Goal: Transaction & Acquisition: Purchase product/service

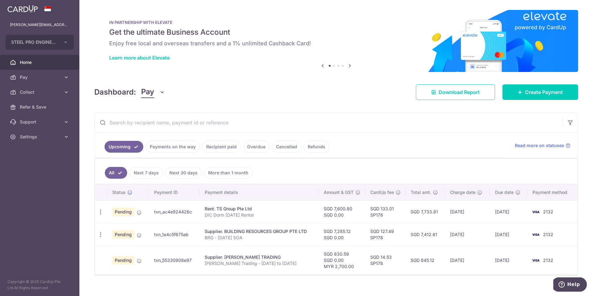
scroll to position [9, 0]
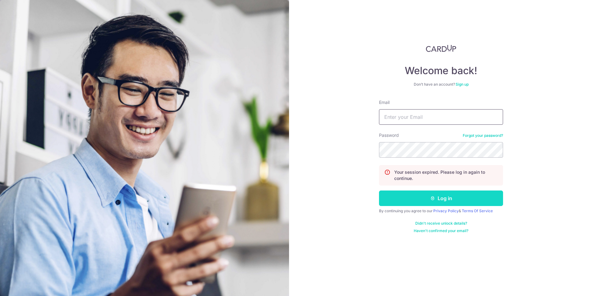
type input "[PERSON_NAME][EMAIL_ADDRESS][DOMAIN_NAME]"
click at [418, 203] on button "Log in" at bounding box center [441, 198] width 124 height 16
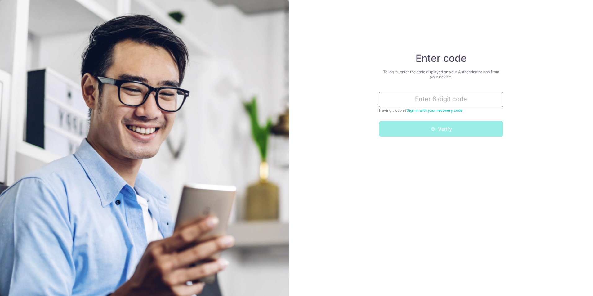
click at [440, 101] on input "text" at bounding box center [441, 100] width 124 height 16
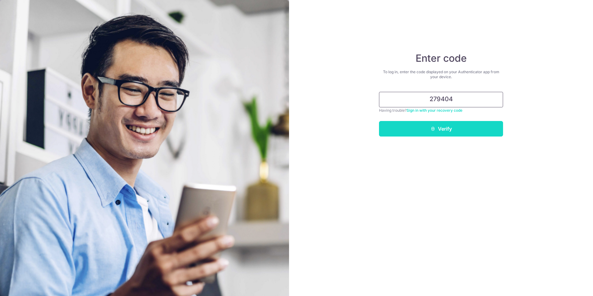
type input "279404"
click at [435, 129] on button "Verify" at bounding box center [441, 129] width 124 height 16
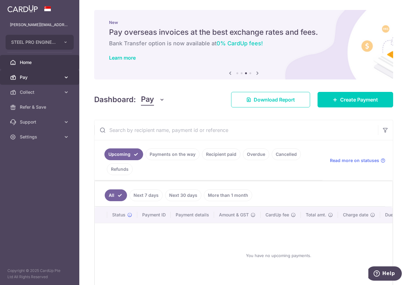
click at [56, 83] on link "Pay" at bounding box center [39, 77] width 79 height 15
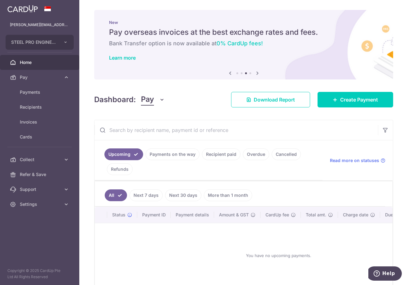
click at [154, 194] on link "Next 7 days" at bounding box center [146, 195] width 33 height 12
click at [184, 154] on link "Payments on the way" at bounding box center [173, 154] width 54 height 12
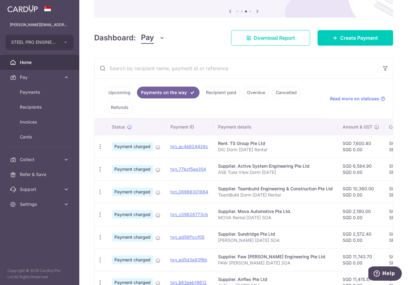
scroll to position [62, 0]
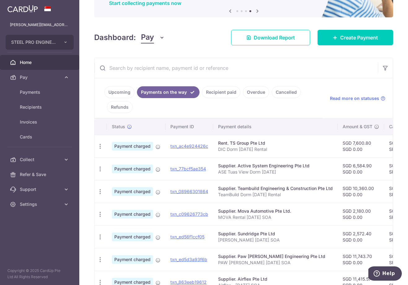
click at [251, 59] on input "text" at bounding box center [237, 68] width 284 height 20
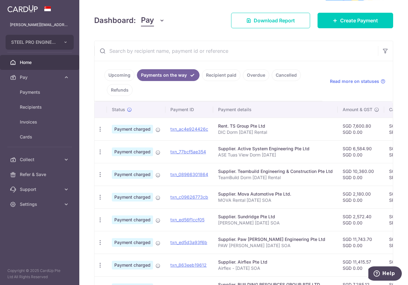
scroll to position [93, 0]
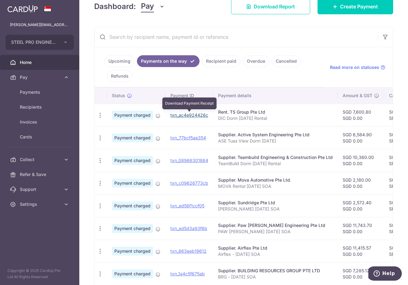
click at [189, 115] on link "txn_ac4e924426c" at bounding box center [190, 114] width 38 height 5
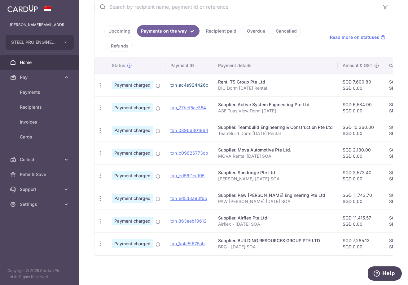
scroll to position [126, 0]
click at [196, 241] on link "txn_1a4c5f675ab" at bounding box center [188, 243] width 34 height 5
click at [123, 28] on link "Upcoming" at bounding box center [120, 31] width 30 height 12
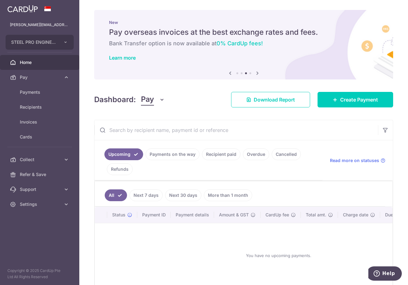
click at [126, 168] on link "Refunds" at bounding box center [120, 169] width 26 height 12
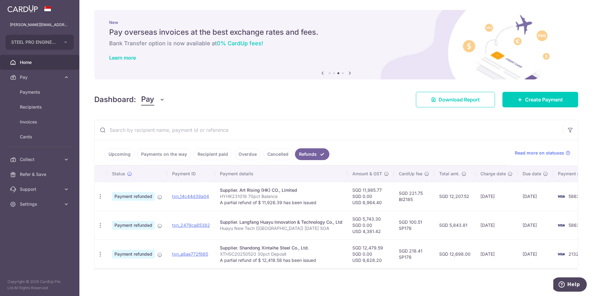
click at [270, 154] on link "Cancelled" at bounding box center [277, 154] width 29 height 12
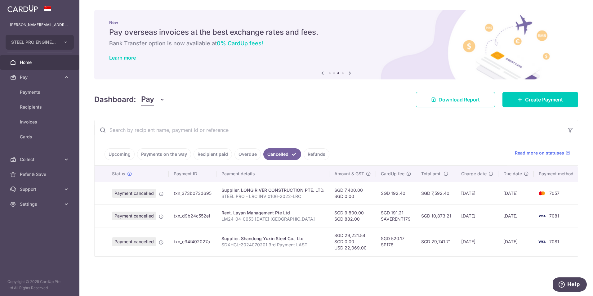
click at [246, 156] on link "Overdue" at bounding box center [247, 154] width 26 height 12
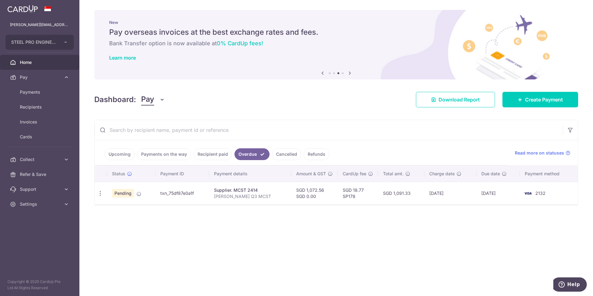
click at [210, 153] on link "Recipient paid" at bounding box center [213, 154] width 38 height 12
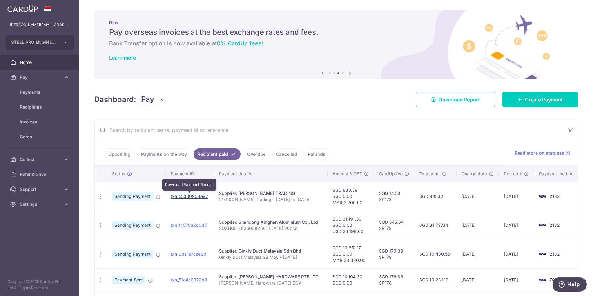
click at [195, 195] on link "txn_55330908e97" at bounding box center [190, 196] width 38 height 5
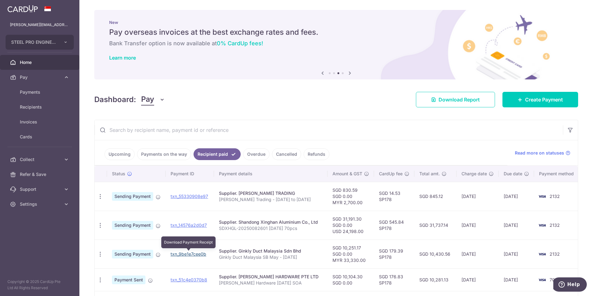
click at [201, 252] on link "txn_9be1e7cee0b" at bounding box center [189, 253] width 36 height 5
click at [384, 65] on div "New Pay overseas invoices at the best exchange rates and fees. Bank Transfer op…" at bounding box center [336, 41] width 484 height 62
click at [121, 153] on link "Upcoming" at bounding box center [120, 154] width 30 height 12
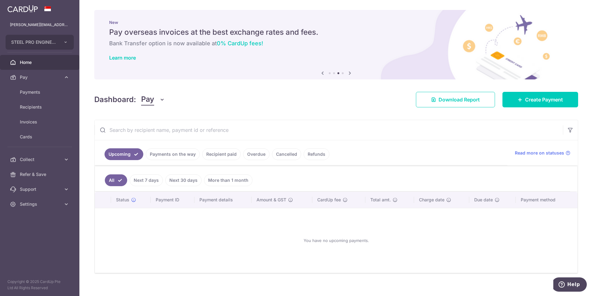
click at [323, 122] on input "text" at bounding box center [329, 130] width 468 height 20
click at [42, 96] on link "Payments" at bounding box center [39, 92] width 79 height 15
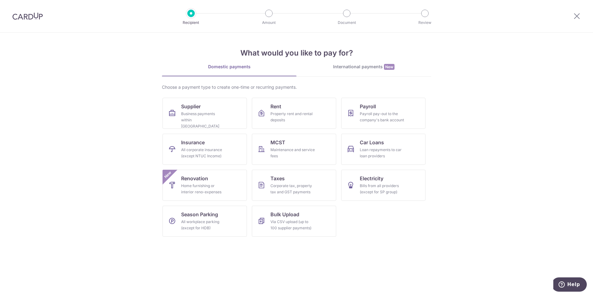
click at [375, 69] on div "International payments New" at bounding box center [363, 67] width 135 height 7
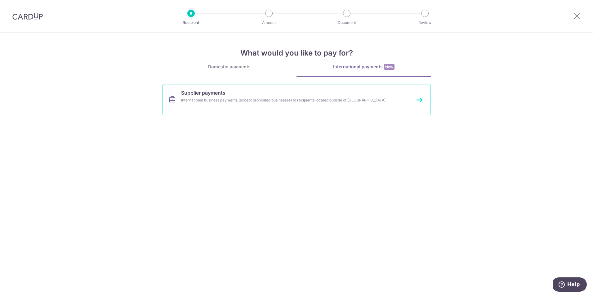
click at [329, 105] on link "Supplier payments International business payments (except prohibited businesses…" at bounding box center [297, 99] width 268 height 31
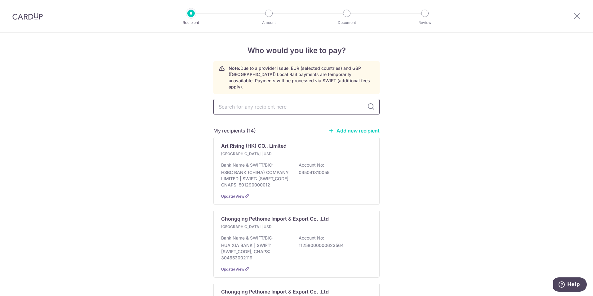
click at [344, 99] on input "text" at bounding box center [296, 107] width 166 height 16
type input "h"
click at [24, 21] on div at bounding box center [27, 16] width 55 height 32
click at [29, 16] on img at bounding box center [27, 15] width 30 height 7
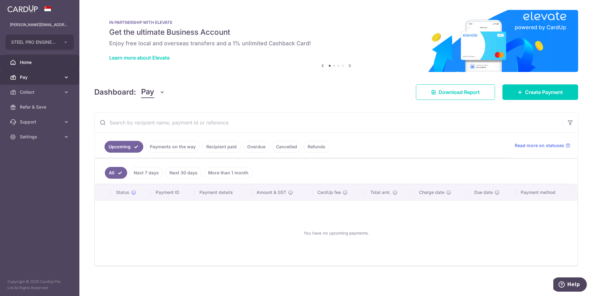
drag, startPoint x: 40, startPoint y: 74, endPoint x: 55, endPoint y: 89, distance: 21.3
click at [40, 74] on span "Pay" at bounding box center [40, 77] width 41 height 6
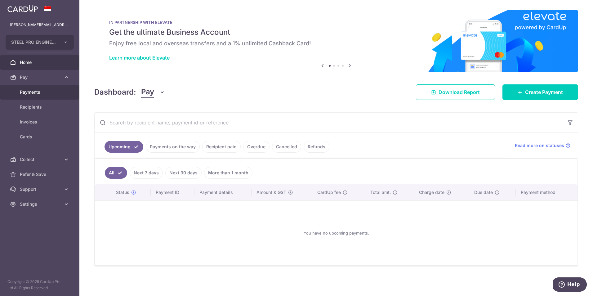
click at [56, 94] on span "Payments" at bounding box center [40, 92] width 41 height 6
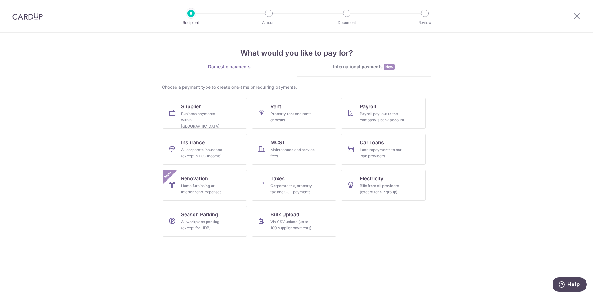
click at [340, 64] on div "International payments New" at bounding box center [363, 67] width 135 height 7
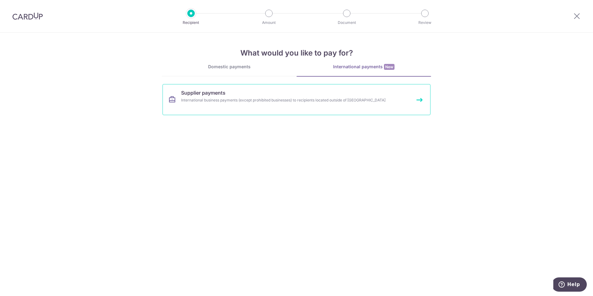
click at [279, 107] on link "Supplier payments International business payments (except prohibited businesses…" at bounding box center [297, 99] width 268 height 31
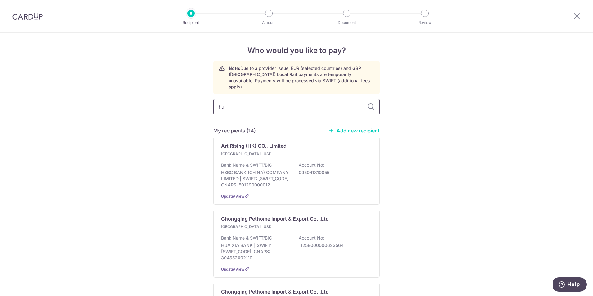
type input "hua"
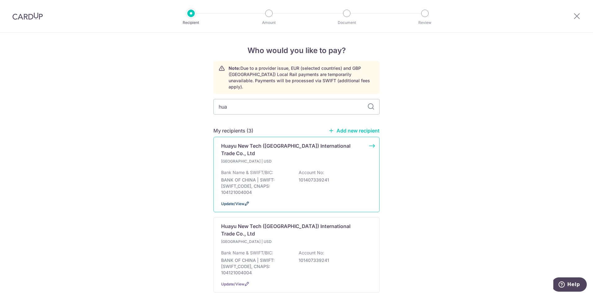
click at [240, 201] on span "Update/View" at bounding box center [232, 203] width 23 height 5
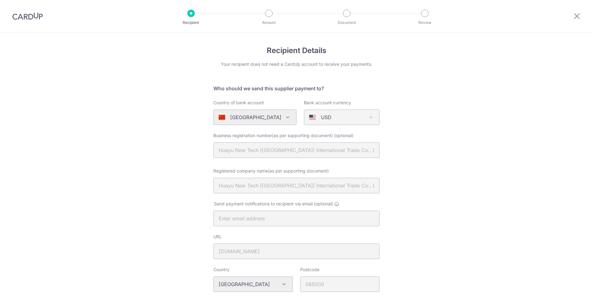
select select "9743"
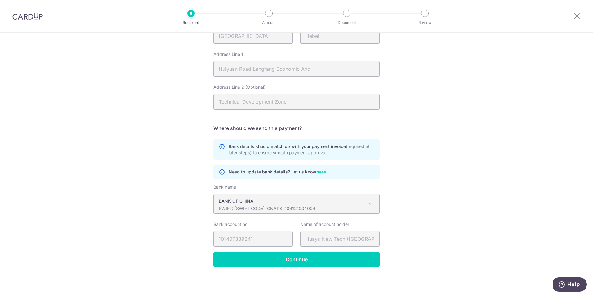
scroll to position [281, 0]
click at [21, 16] on img at bounding box center [27, 15] width 30 height 7
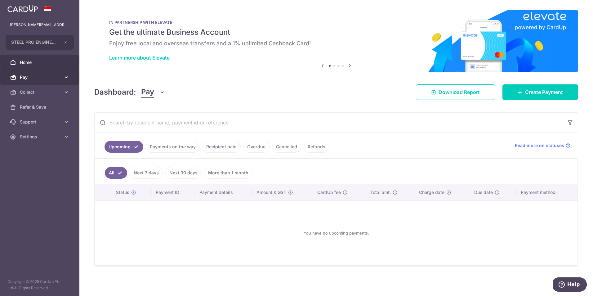
click at [36, 77] on span "Pay" at bounding box center [40, 77] width 41 height 6
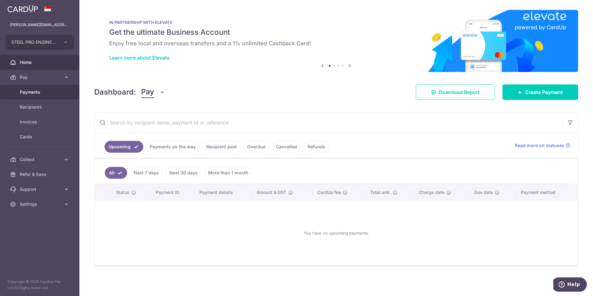
click at [60, 96] on link "Payments" at bounding box center [39, 92] width 79 height 15
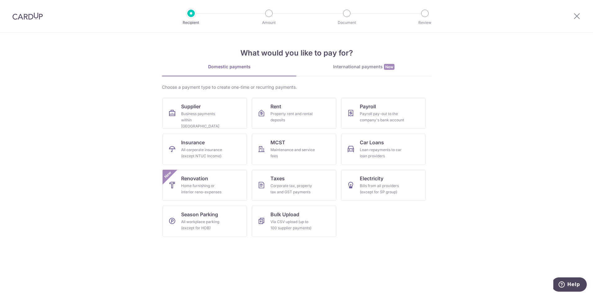
click at [345, 68] on div "International payments New" at bounding box center [363, 67] width 135 height 7
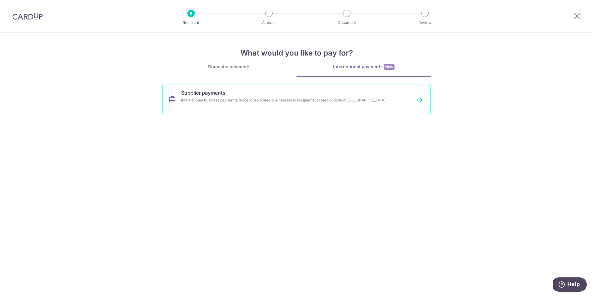
drag, startPoint x: 317, startPoint y: 113, endPoint x: 319, endPoint y: 105, distance: 7.8
click at [317, 113] on link "Supplier payments International business payments (except prohibited businesses…" at bounding box center [297, 99] width 268 height 31
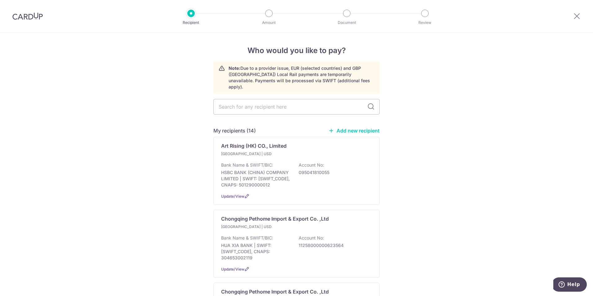
click at [346, 127] on link "Add new recipient" at bounding box center [353, 130] width 51 height 6
select select
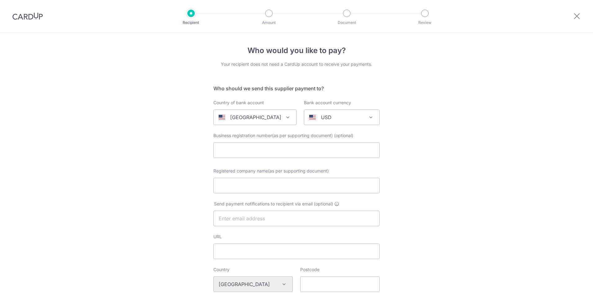
click at [258, 120] on p "United States" at bounding box center [255, 117] width 51 height 7
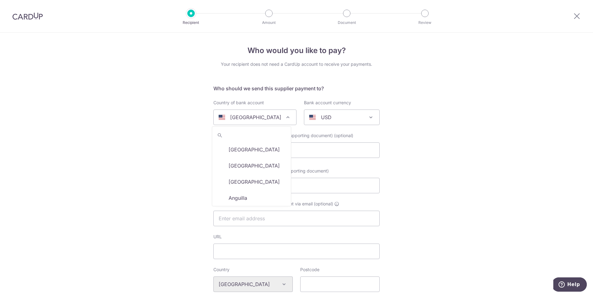
scroll to position [1909, 0]
click at [323, 113] on span "USD" at bounding box center [341, 117] width 75 height 15
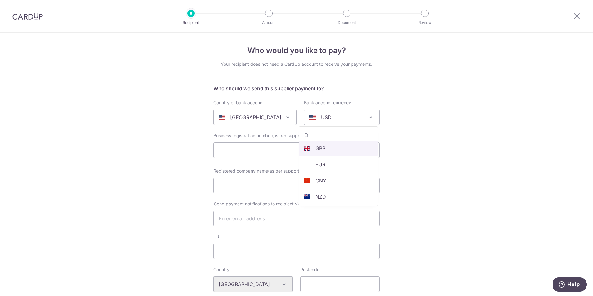
scroll to position [93, 0]
click at [453, 222] on div "Who would you like to pay? Your recipient does not need a CardUp account to rec…" at bounding box center [296, 296] width 593 height 527
click at [14, 11] on div at bounding box center [27, 16] width 55 height 32
drag, startPoint x: 23, startPoint y: 18, endPoint x: 333, endPoint y: 33, distance: 310.2
click at [23, 18] on img at bounding box center [27, 15] width 30 height 7
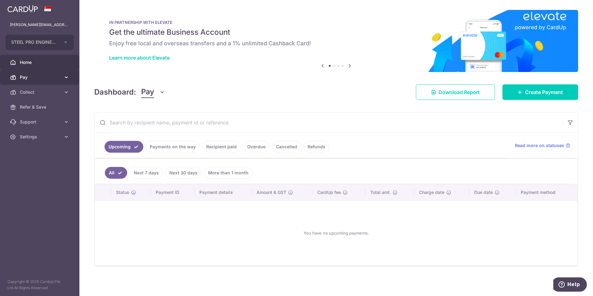
click at [47, 73] on link "Pay" at bounding box center [39, 77] width 79 height 15
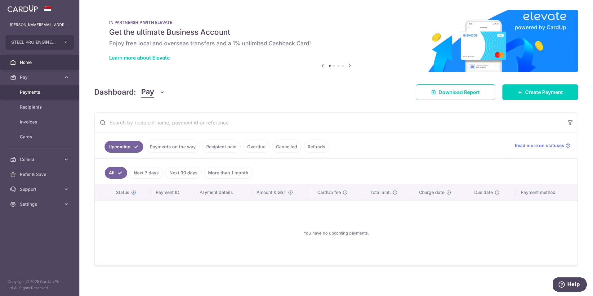
click at [53, 90] on span "Payments" at bounding box center [40, 92] width 41 height 6
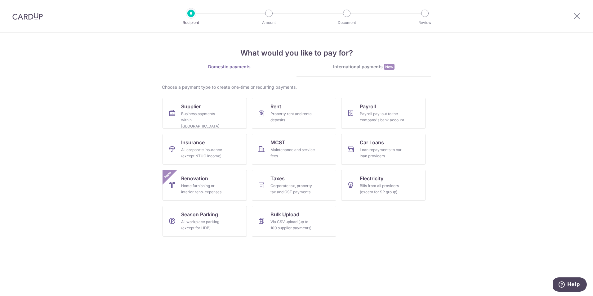
click at [348, 69] on div "International payments New" at bounding box center [363, 67] width 135 height 7
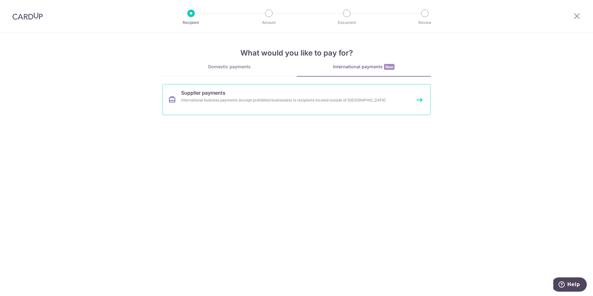
click at [367, 103] on div "International business payments (except prohibited businesses) to recipients lo…" at bounding box center [288, 100] width 214 height 6
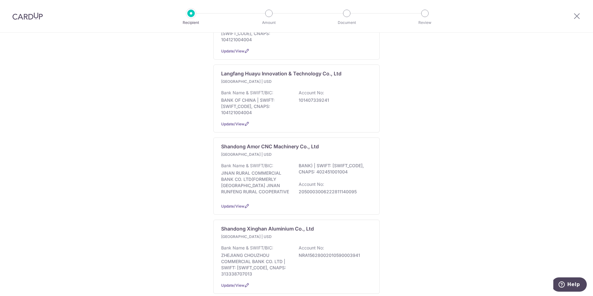
scroll to position [527, 0]
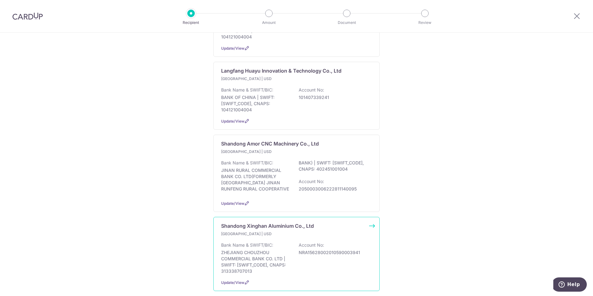
click at [370, 217] on div "Shandong Xinghan Aluminium Co., Ltd [GEOGRAPHIC_DATA] | USD Bank Name & SWIFT/B…" at bounding box center [296, 254] width 166 height 74
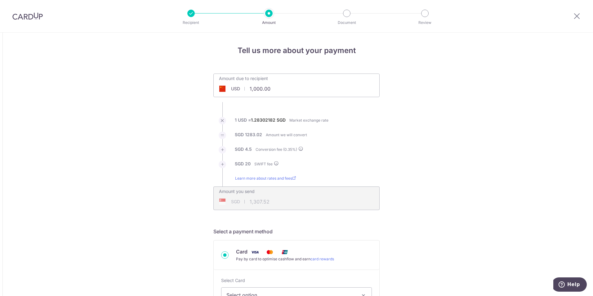
click at [26, 17] on img at bounding box center [27, 15] width 30 height 7
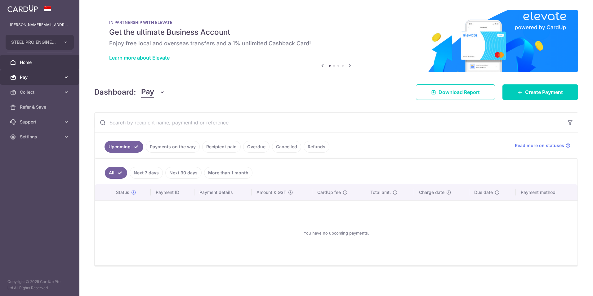
click at [52, 76] on span "Pay" at bounding box center [40, 77] width 41 height 6
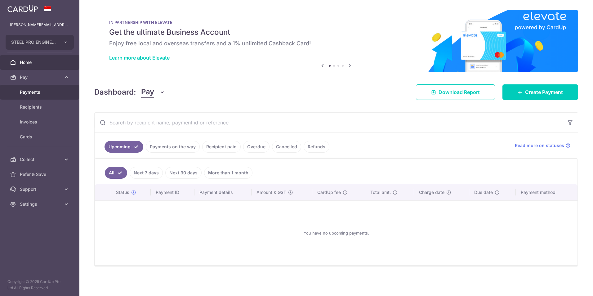
click at [53, 90] on span "Payments" at bounding box center [40, 92] width 41 height 6
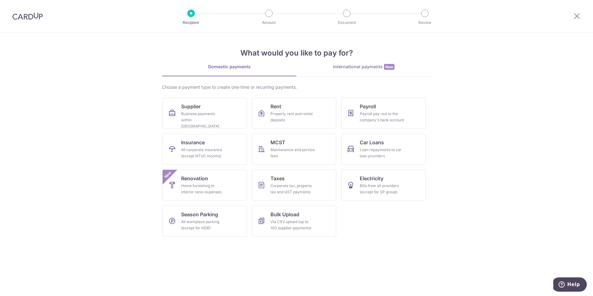
click at [364, 68] on div "International payments New" at bounding box center [363, 67] width 135 height 7
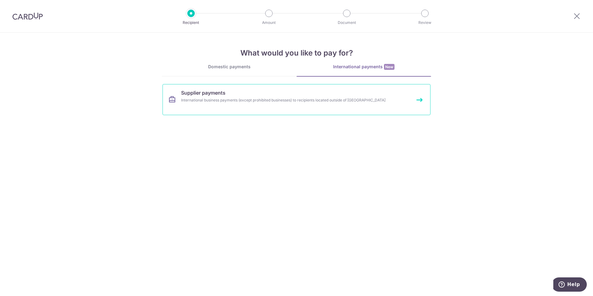
click at [384, 113] on link "Supplier payments International business payments (except prohibited businesses…" at bounding box center [297, 99] width 268 height 31
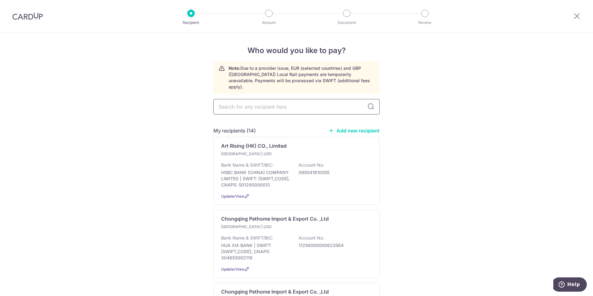
click at [330, 104] on input "text" at bounding box center [296, 107] width 166 height 16
type input "shan"
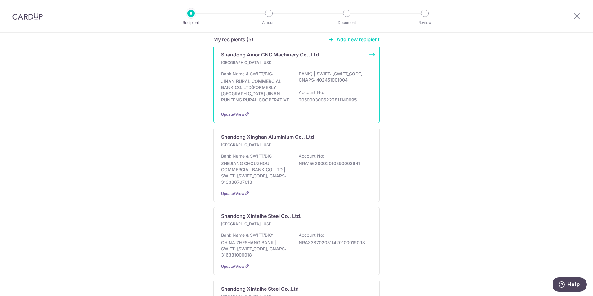
scroll to position [93, 0]
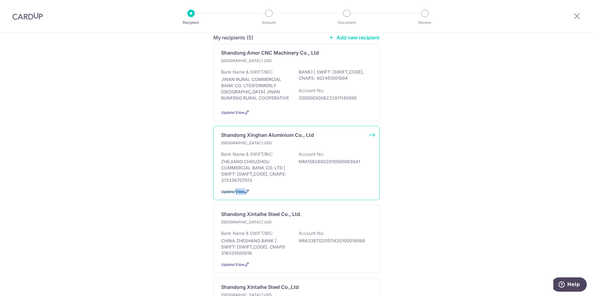
drag, startPoint x: 371, startPoint y: 130, endPoint x: 231, endPoint y: 185, distance: 150.6
click at [233, 185] on div "Shandong Xinghan Aluminium Co., Ltd China | USD Bank Name & SWIFT/BIC: ZHEJIANG…" at bounding box center [296, 163] width 166 height 74
click at [150, 174] on div "Who would you like to pay? Note: Due to a provider issue, EUR (selected countri…" at bounding box center [296, 200] width 593 height 521
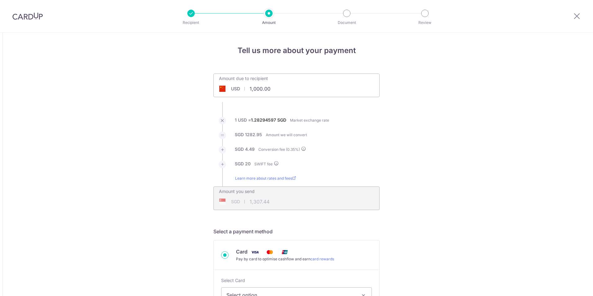
click at [33, 18] on img at bounding box center [27, 15] width 30 height 7
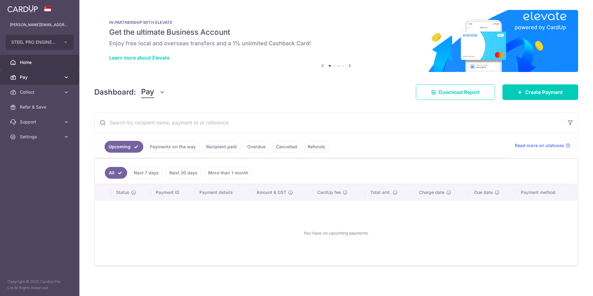
click at [25, 75] on span "Pay" at bounding box center [40, 77] width 41 height 6
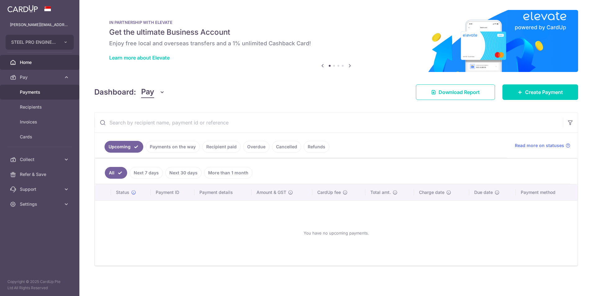
click at [40, 93] on span "Payments" at bounding box center [40, 92] width 41 height 6
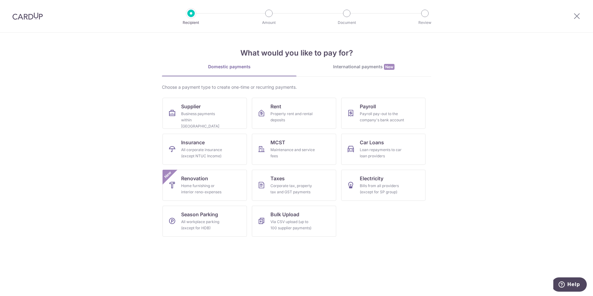
click at [372, 69] on div "International payments New" at bounding box center [363, 67] width 135 height 7
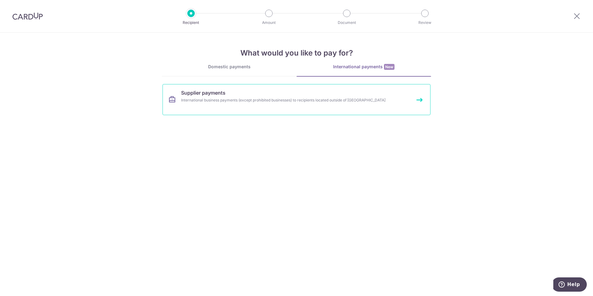
click at [298, 96] on link "Supplier payments International business payments (except prohibited businesses…" at bounding box center [297, 99] width 268 height 31
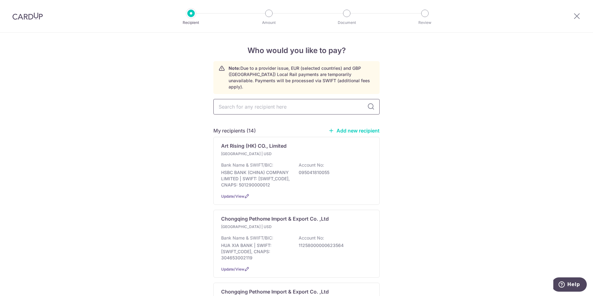
click at [262, 105] on input "text" at bounding box center [296, 107] width 166 height 16
type input "shan"
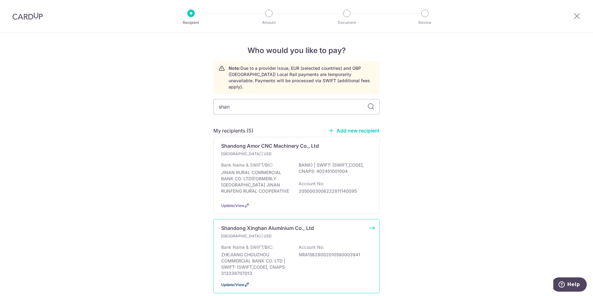
click at [243, 282] on span "Update/View" at bounding box center [232, 284] width 23 height 5
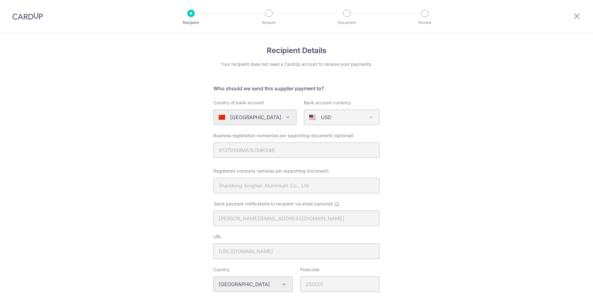
select select "10596"
click at [34, 19] on img at bounding box center [27, 15] width 30 height 7
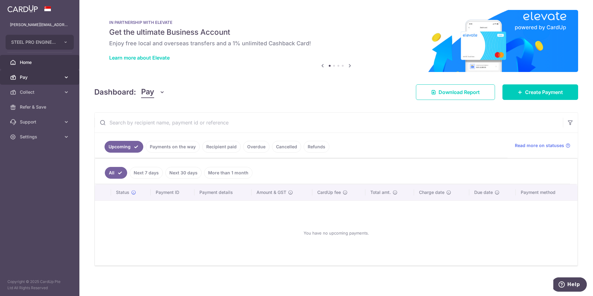
click at [50, 74] on span "Pay" at bounding box center [40, 77] width 41 height 6
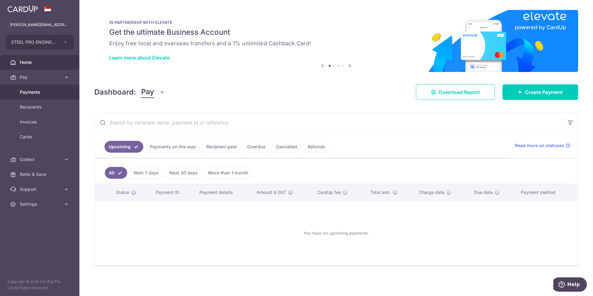
click at [59, 92] on span "Payments" at bounding box center [40, 92] width 41 height 6
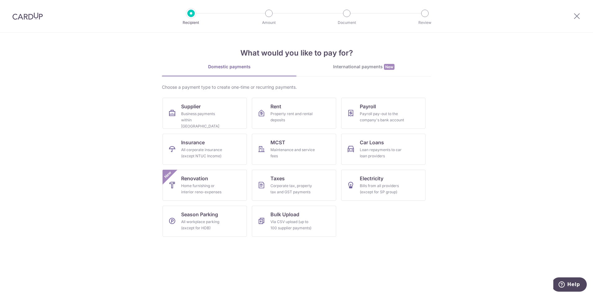
click at [377, 66] on div "International payments New" at bounding box center [363, 67] width 135 height 7
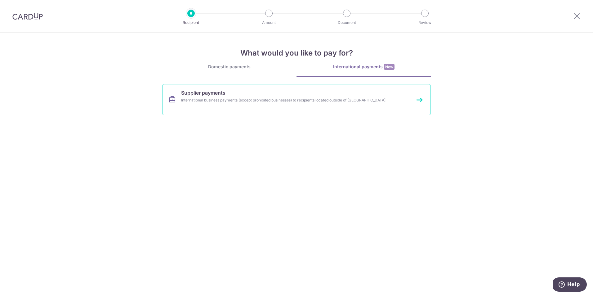
click at [253, 101] on div "International business payments (except prohibited businesses) to recipients lo…" at bounding box center [288, 100] width 214 height 6
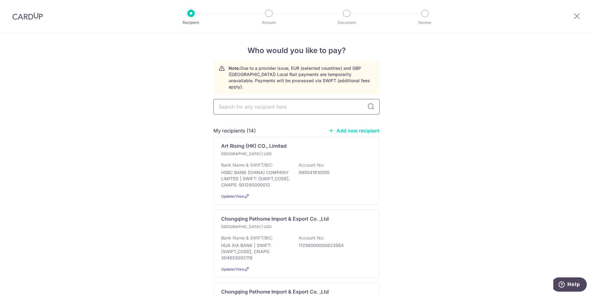
click at [313, 99] on input "text" at bounding box center [296, 107] width 166 height 16
type input "hua"
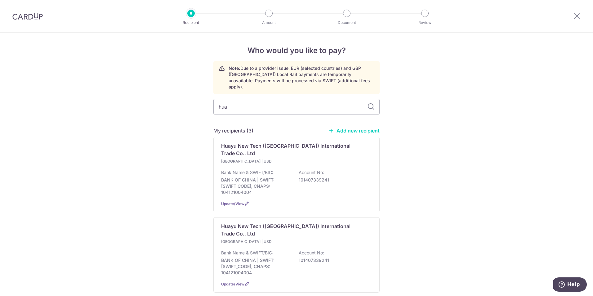
click at [347, 127] on link "Add new recipient" at bounding box center [353, 130] width 51 height 6
select select
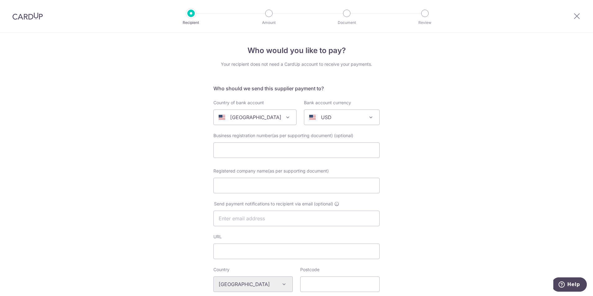
click at [263, 120] on div "United States" at bounding box center [250, 117] width 63 height 7
type input "china"
select select "48"
select select "China"
select select
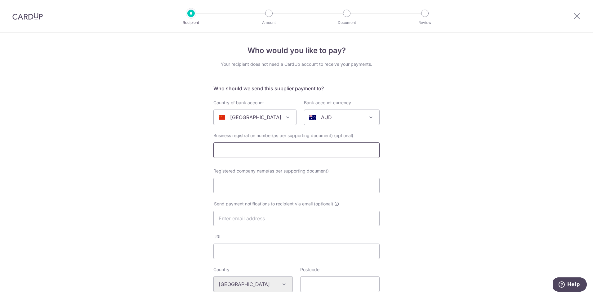
click at [259, 145] on input "text" at bounding box center [296, 150] width 166 height 16
click at [335, 114] on div "AUD" at bounding box center [336, 117] width 55 height 7
click at [282, 146] on input "text" at bounding box center [296, 150] width 166 height 16
click at [219, 145] on input "text" at bounding box center [296, 150] width 166 height 16
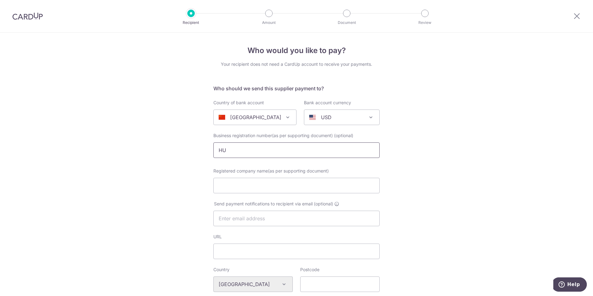
type input "H"
click at [251, 155] on input "text" at bounding box center [296, 150] width 166 height 16
click at [34, 20] on div at bounding box center [27, 16] width 55 height 32
drag, startPoint x: 35, startPoint y: 16, endPoint x: 324, endPoint y: 32, distance: 289.5
click at [35, 16] on img at bounding box center [27, 15] width 30 height 7
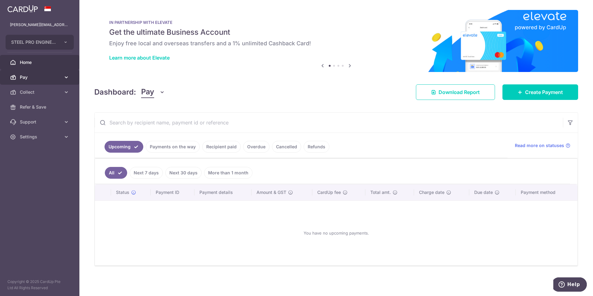
click at [42, 77] on span "Pay" at bounding box center [40, 77] width 41 height 6
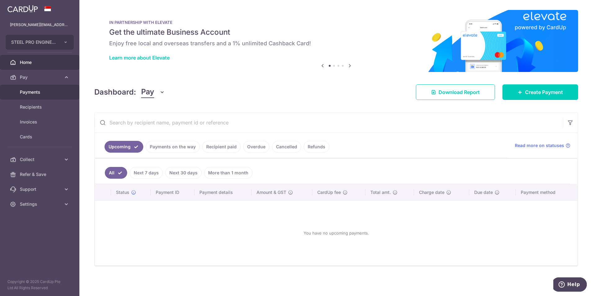
click at [60, 94] on span "Payments" at bounding box center [40, 92] width 41 height 6
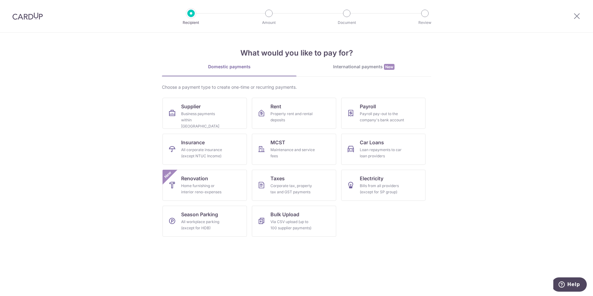
click at [380, 64] on div "International payments New" at bounding box center [363, 67] width 135 height 7
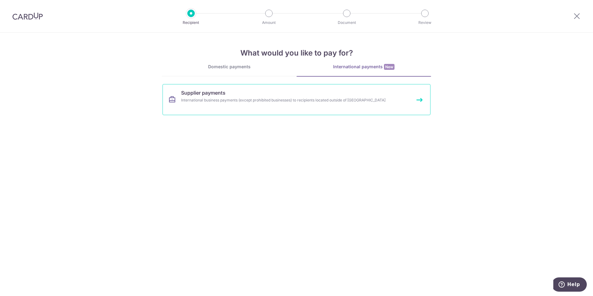
click at [279, 105] on link "Supplier payments International business payments (except prohibited businesses…" at bounding box center [297, 99] width 268 height 31
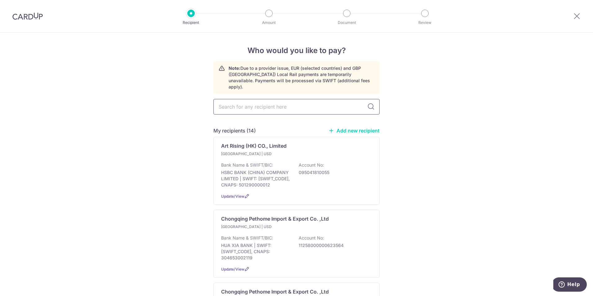
click at [264, 101] on input "text" at bounding box center [296, 107] width 166 height 16
click at [353, 127] on link "Add new recipient" at bounding box center [353, 130] width 51 height 6
select select
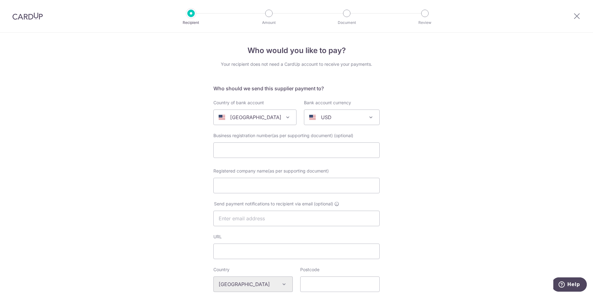
click at [284, 119] on span at bounding box center [287, 117] width 7 height 7
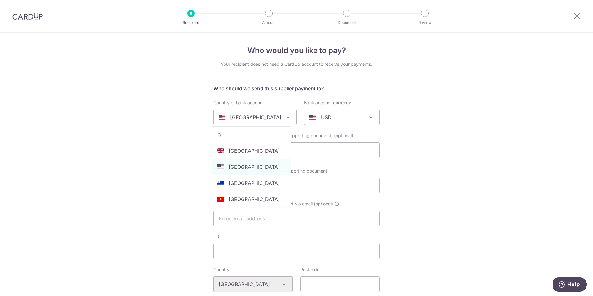
click at [160, 185] on div "Who would you like to pay? Your recipient does not need a CardUp account to rec…" at bounding box center [296, 296] width 593 height 527
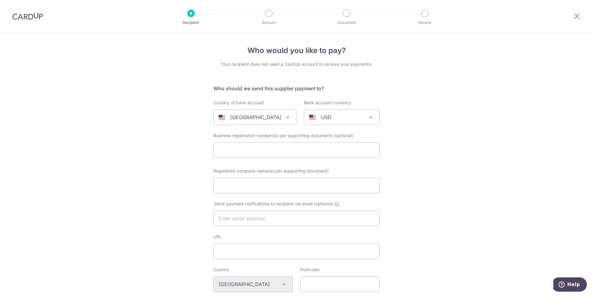
click at [29, 19] on img at bounding box center [27, 15] width 30 height 7
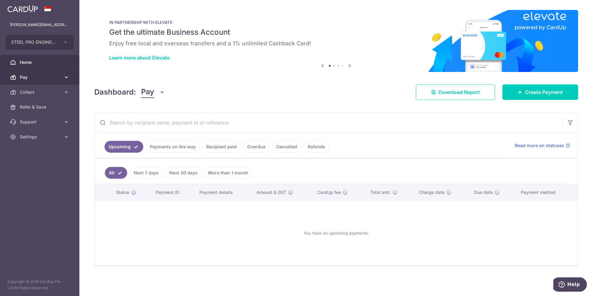
click at [47, 79] on span "Pay" at bounding box center [40, 77] width 41 height 6
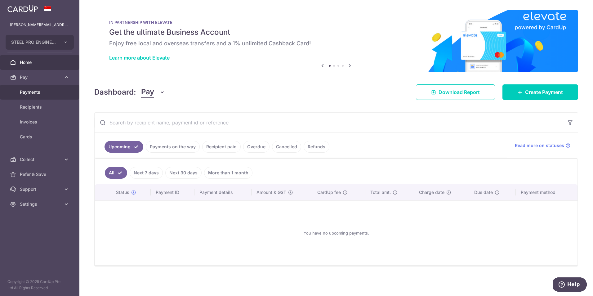
click at [55, 93] on span "Payments" at bounding box center [40, 92] width 41 height 6
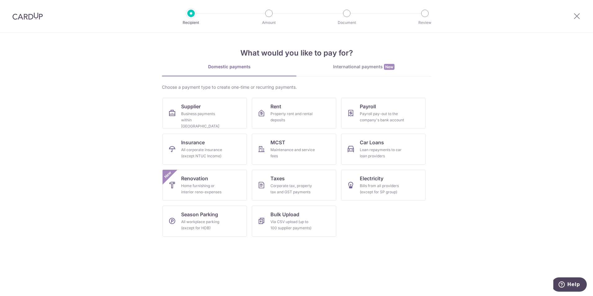
click at [369, 68] on div "International payments New" at bounding box center [363, 67] width 135 height 7
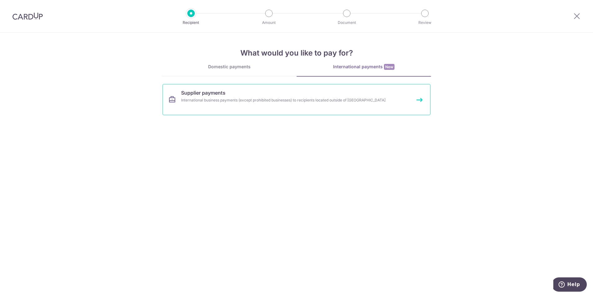
click at [417, 98] on link "Supplier payments International business payments (except prohibited businesses…" at bounding box center [297, 99] width 268 height 31
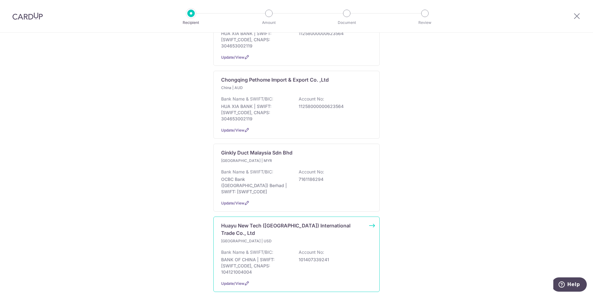
scroll to position [310, 0]
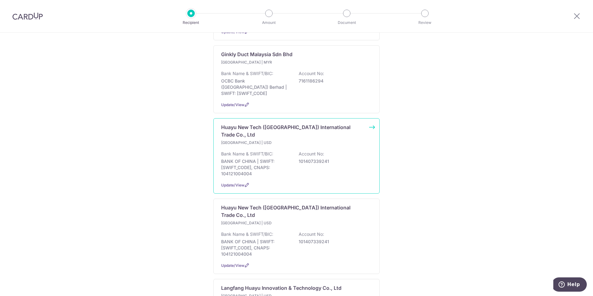
click at [274, 238] on p "BANK OF CHINA | SWIFT: [SWIFT_CODE], CNAPS: 104121004004" at bounding box center [255, 247] width 69 height 19
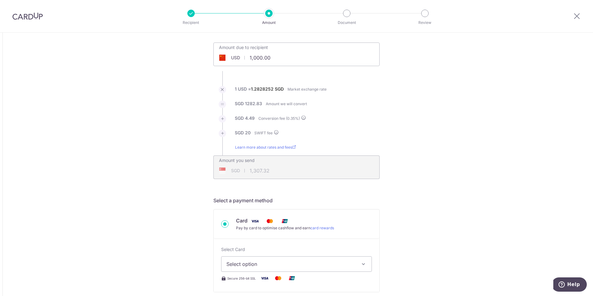
click at [29, 18] on img at bounding box center [27, 15] width 30 height 7
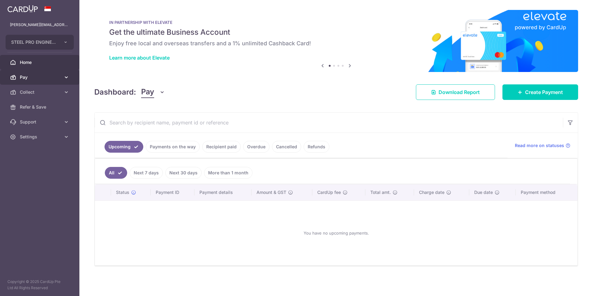
click at [46, 77] on span "Pay" at bounding box center [40, 77] width 41 height 6
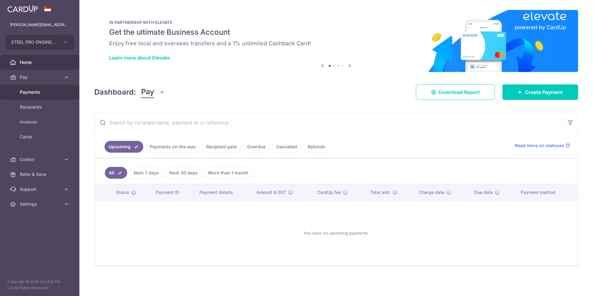
click at [47, 93] on span "Payments" at bounding box center [40, 92] width 41 height 6
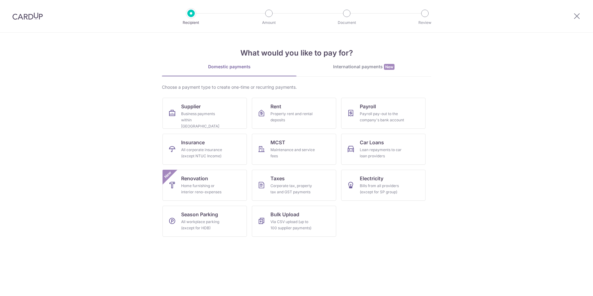
click at [363, 69] on div "International payments New" at bounding box center [363, 67] width 135 height 7
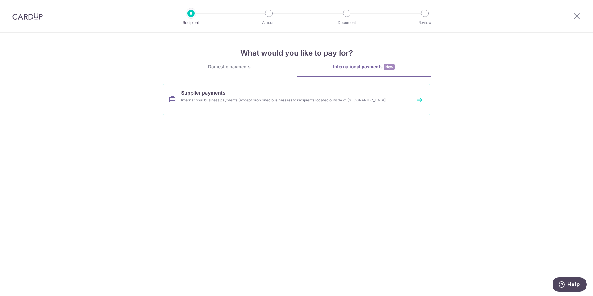
click at [354, 107] on link "Supplier payments International business payments (except prohibited businesses…" at bounding box center [297, 99] width 268 height 31
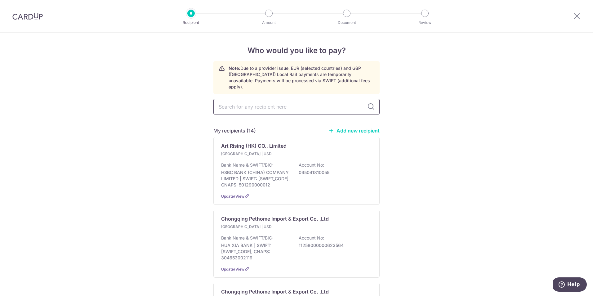
click at [278, 104] on input "text" at bounding box center [296, 107] width 166 height 16
type input "hua"
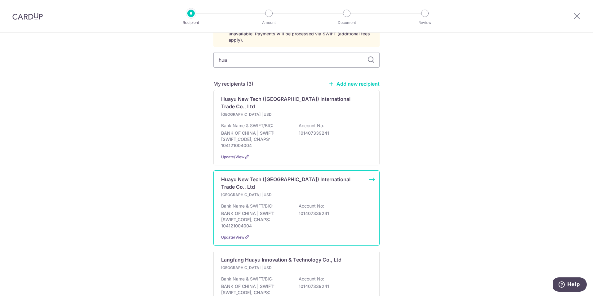
scroll to position [25, 0]
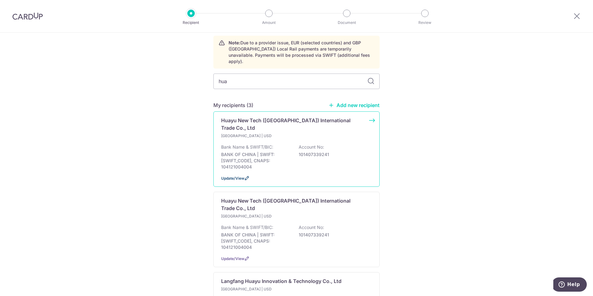
click at [245, 176] on icon at bounding box center [246, 178] width 5 height 5
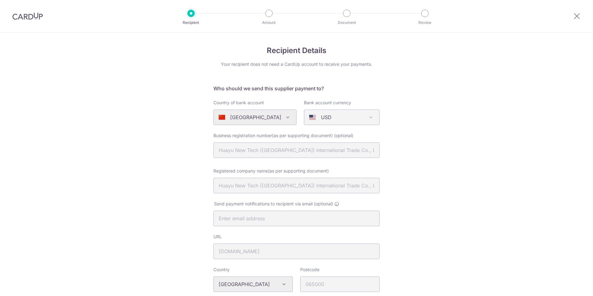
select select "9743"
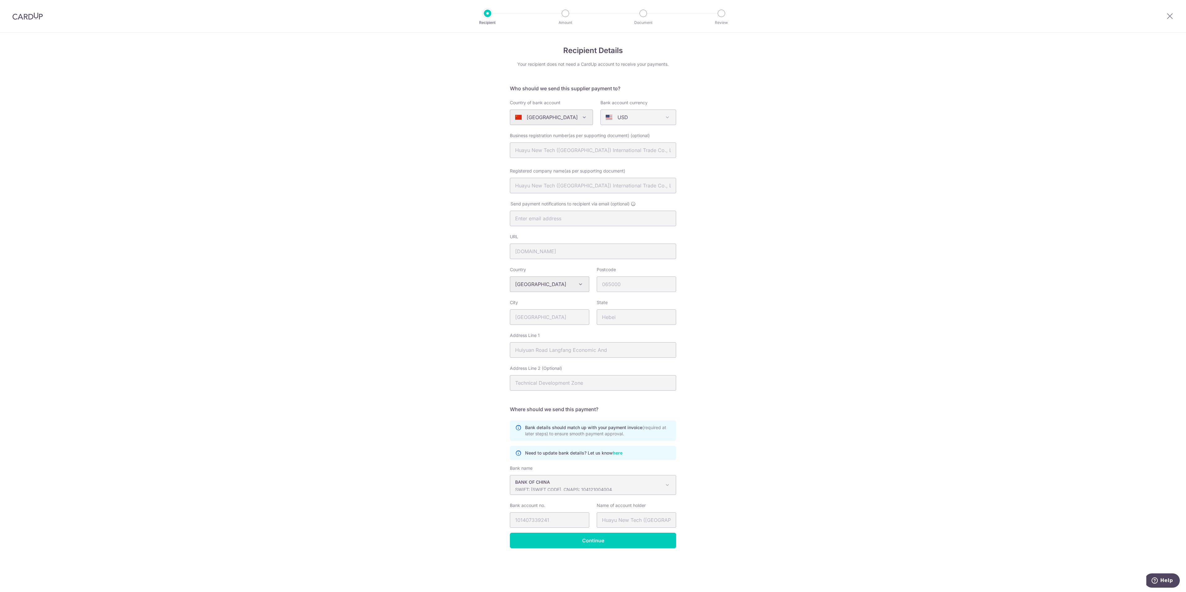
click at [8, 249] on div "Recipient Details Your recipient does not need a CardUp account to receive your…" at bounding box center [593, 312] width 1186 height 559
click at [40, 15] on img at bounding box center [27, 15] width 30 height 7
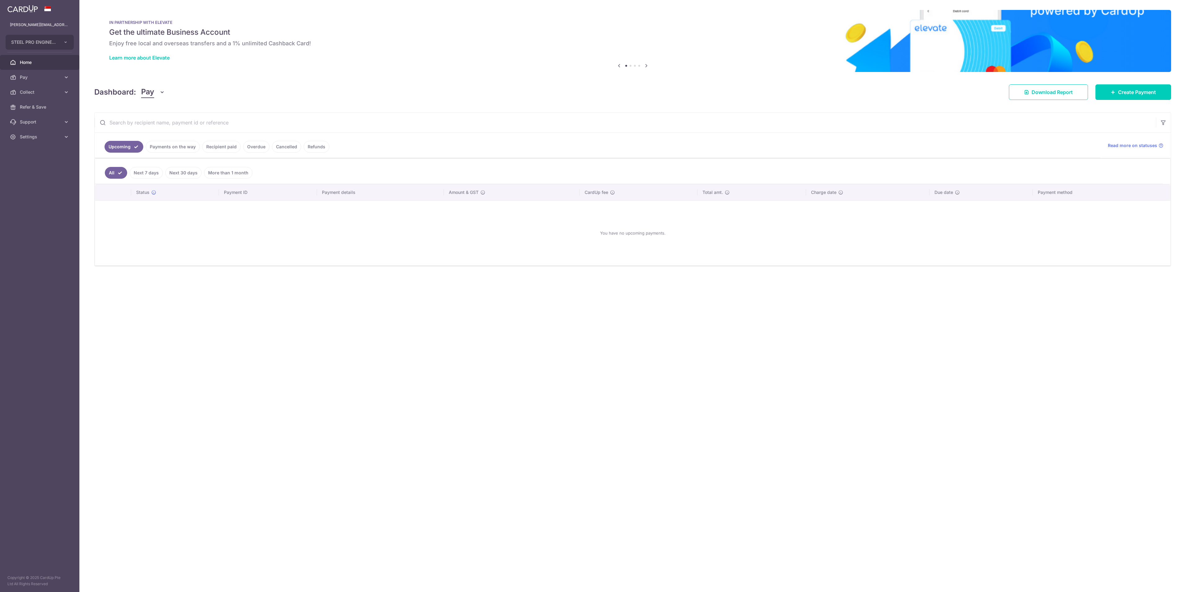
click at [593, 73] on div "× Pause Schedule Pause all future payments in this series Pause just this one p…" at bounding box center [632, 296] width 1107 height 592
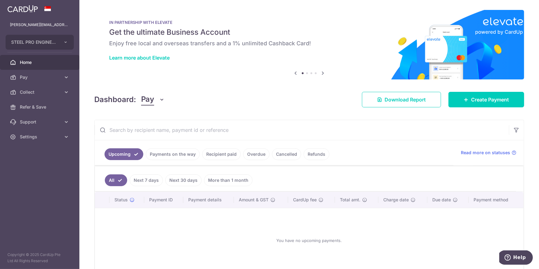
drag, startPoint x: 57, startPoint y: 79, endPoint x: 58, endPoint y: 85, distance: 6.0
click at [57, 79] on span "Pay" at bounding box center [40, 77] width 41 height 6
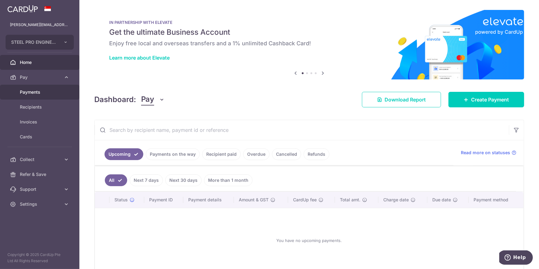
click at [58, 89] on span "Payments" at bounding box center [40, 92] width 41 height 6
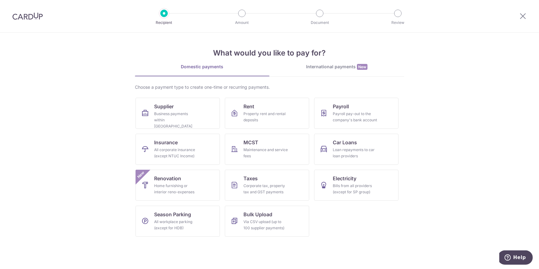
click at [335, 61] on div "What would you like to pay for? Domestic payments International payments New Ch…" at bounding box center [269, 137] width 269 height 209
click at [332, 69] on div "International payments New" at bounding box center [337, 67] width 135 height 7
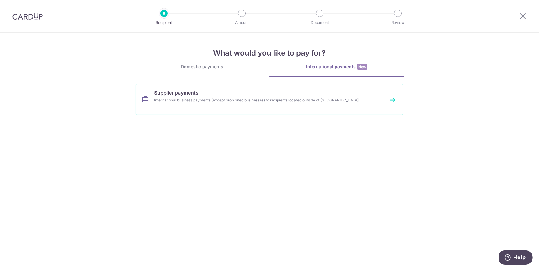
click at [341, 102] on div "International business payments (except prohibited businesses) to recipients lo…" at bounding box center [261, 100] width 214 height 6
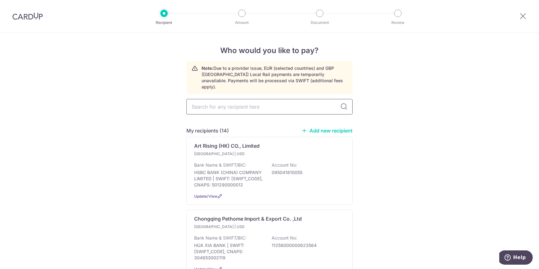
click at [255, 102] on input "text" at bounding box center [269, 107] width 166 height 16
click at [346, 127] on link "Add new recipient" at bounding box center [326, 130] width 51 height 6
select select
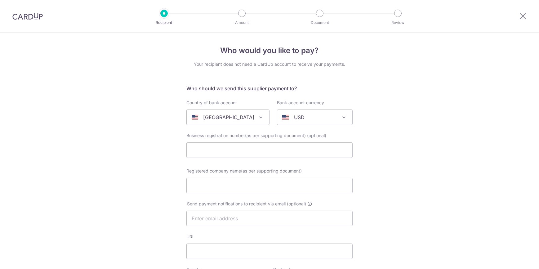
click at [242, 116] on div "United States" at bounding box center [223, 117] width 63 height 7
type input "china"
click at [238, 151] on input "text" at bounding box center [269, 150] width 166 height 16
select select "48"
select select "China"
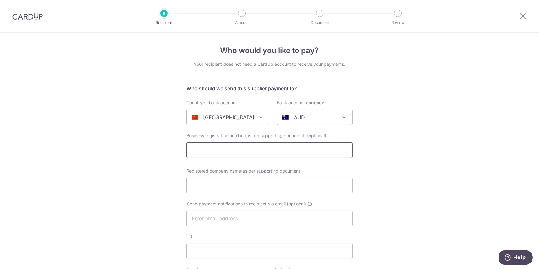
select select
click at [238, 151] on input "text" at bounding box center [269, 150] width 166 height 16
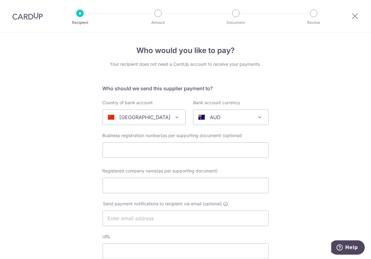
click at [214, 170] on span "Registered company name(as per supporting document)" at bounding box center [160, 170] width 115 height 5
click at [214, 178] on input "Registered company name(as per supporting document)" at bounding box center [186, 186] width 166 height 16
click at [201, 191] on input "Huayu" at bounding box center [186, 186] width 166 height 16
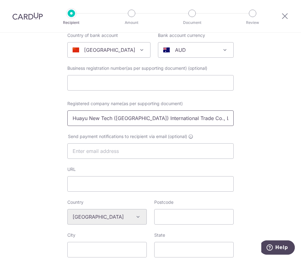
scroll to position [84, 0]
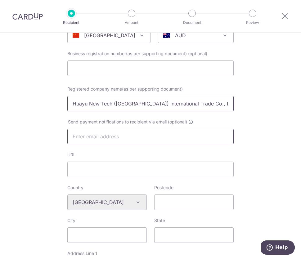
type input "Huayu New Tech (Beijing) International Trade Co., Ltd"
click at [153, 132] on input "text" at bounding box center [150, 137] width 166 height 16
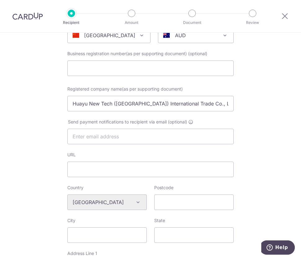
click at [14, 139] on div "Who would you like to pay? Your recipient does not need a CardUp account to rec…" at bounding box center [150, 212] width 301 height 529
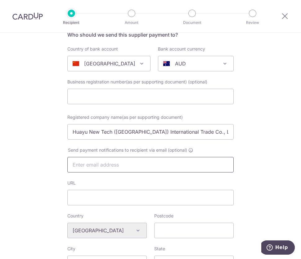
click at [120, 162] on input "text" at bounding box center [150, 165] width 166 height 16
click at [27, 158] on div "Who would you like to pay? Your recipient does not need a CardUp account to rec…" at bounding box center [150, 240] width 301 height 529
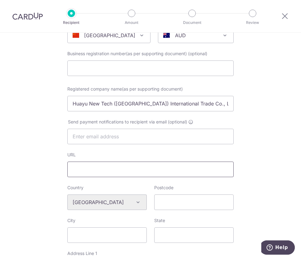
click at [92, 169] on input "URL" at bounding box center [150, 170] width 166 height 16
type input "www.hypolyol.com"
click at [172, 195] on input "Postcode" at bounding box center [193, 202] width 79 height 16
type input "065000"
click at [92, 235] on input "City" at bounding box center [106, 235] width 79 height 16
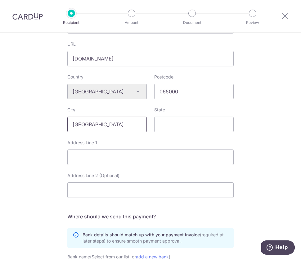
scroll to position [197, 0]
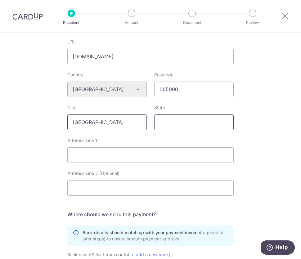
type input "Langfang City"
click at [167, 122] on input "State" at bounding box center [193, 122] width 79 height 16
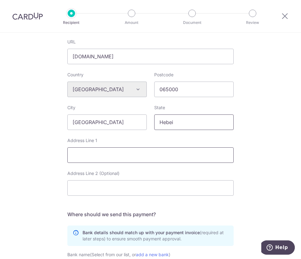
type input "Hebei"
click at [131, 158] on input "Address Line 1" at bounding box center [150, 155] width 166 height 16
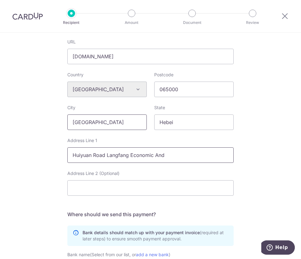
type input "Huiyuan Road Langfang Economic And"
drag, startPoint x: 115, startPoint y: 122, endPoint x: 5, endPoint y: 111, distance: 110.9
click at [5, 111] on div "Who would you like to pay? Your recipient does not need a CardUp account to rec…" at bounding box center [150, 99] width 301 height 529
drag, startPoint x: 182, startPoint y: 122, endPoint x: 89, endPoint y: 117, distance: 92.8
click at [89, 117] on div "City Langfang City State Hebei" at bounding box center [151, 121] width 174 height 33
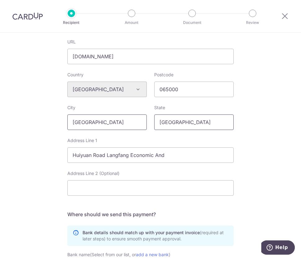
type input "Beijing"
drag, startPoint x: 105, startPoint y: 119, endPoint x: 5, endPoint y: 114, distance: 99.7
click at [5, 114] on div "Who would you like to pay? Your recipient does not need a CardUp account to rec…" at bounding box center [150, 99] width 301 height 529
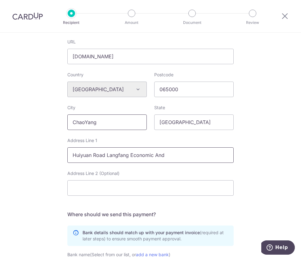
type input "ChaoYang"
drag, startPoint x: 184, startPoint y: 155, endPoint x: 5, endPoint y: 146, distance: 178.9
click at [5, 146] on div "Who would you like to pay? Your recipient does not need a CardUp account to rec…" at bounding box center [150, 99] width 301 height 529
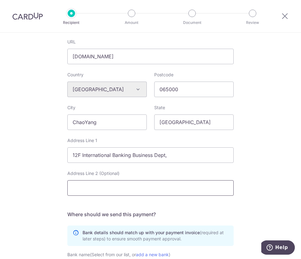
click at [129, 187] on input "Address Line 2 (Optional)" at bounding box center [150, 188] width 166 height 16
click at [177, 155] on input "12F International Banking Business Dept," at bounding box center [150, 155] width 166 height 16
type input "12F International Banking Business Dept, Block B, Bldg Dajiabaoxian"
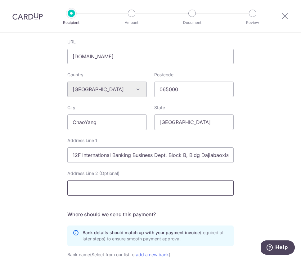
click at [124, 182] on input "Address Line 2 (Optional)" at bounding box center [150, 188] width 166 height 16
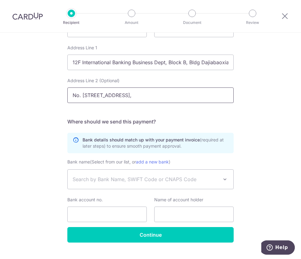
scroll to position [302, 0]
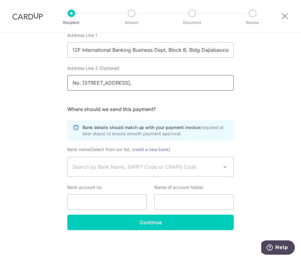
type input "No. 6 St Jianguomenwai,"
click at [127, 170] on span "Search by Bank Name, SWIFT Code or CNAPS Code" at bounding box center [146, 166] width 146 height 7
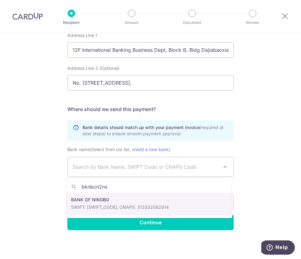
scroll to position [0, 0]
type input "bknbcn2nxxx"
select select "10587"
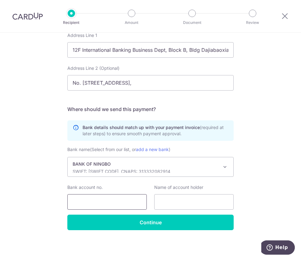
click at [129, 206] on input "Bank account no." at bounding box center [106, 202] width 79 height 16
click at [130, 202] on input "Bank account no." at bounding box center [106, 202] width 79 height 16
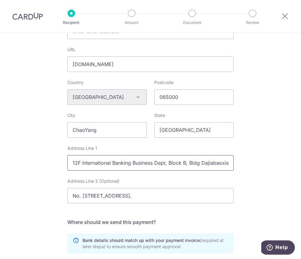
scroll to position [0, 3]
drag, startPoint x: 129, startPoint y: 161, endPoint x: 249, endPoint y: 170, distance: 119.7
click at [249, 170] on div "Who would you like to pay? Your recipient does not need a CardUp account to rec…" at bounding box center [150, 107] width 301 height 529
click at [80, 168] on input "12F International Banking Business Dept, Block B, Bldg Dajiabaoxian" at bounding box center [150, 163] width 166 height 16
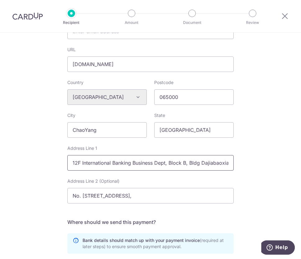
drag, startPoint x: 82, startPoint y: 164, endPoint x: 38, endPoint y: 170, distance: 44.7
click at [38, 170] on div "Who would you like to pay? Your recipient does not need a CardUp account to rec…" at bounding box center [150, 107] width 301 height 529
drag, startPoint x: 172, startPoint y: 165, endPoint x: 250, endPoint y: 169, distance: 77.3
click at [250, 169] on div "Who would you like to pay? Your recipient does not need a CardUp account to rec…" at bounding box center [150, 107] width 301 height 529
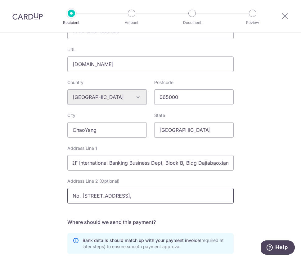
scroll to position [0, 0]
click at [147, 197] on input "No. 6 St Jianguomenwai," at bounding box center [150, 196] width 166 height 16
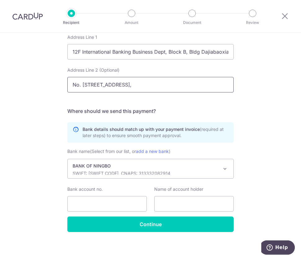
scroll to position [302, 0]
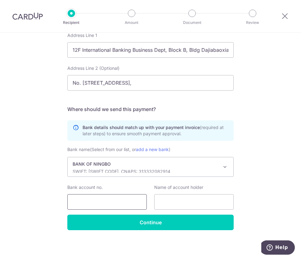
click at [96, 205] on input "Bank account no." at bounding box center [106, 202] width 79 height 16
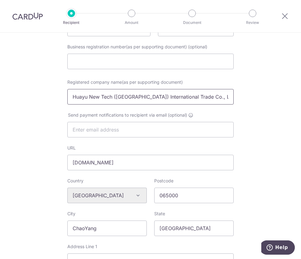
scroll to position [77, 0]
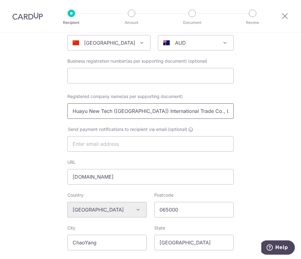
drag, startPoint x: 204, startPoint y: 112, endPoint x: 5, endPoint y: 103, distance: 199.3
click at [5, 103] on div "Who would you like to pay? Your recipient does not need a CardUp account to rec…" at bounding box center [150, 220] width 301 height 529
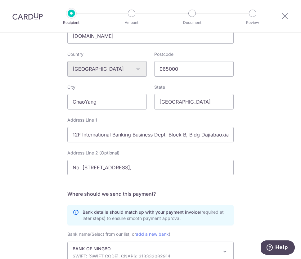
scroll to position [302, 0]
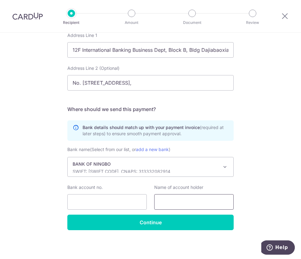
click at [177, 201] on input "text" at bounding box center [193, 202] width 79 height 16
paste input "Huayu New Tech (Beijing) International Trade Co., Ltd"
type input "Huayu New Tech (Beijing) International Trade Co., Ltd"
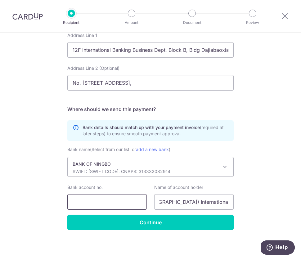
scroll to position [0, 0]
click at [112, 205] on input "Bank account no." at bounding box center [106, 202] width 79 height 16
click at [83, 198] on input "86021110001185835" at bounding box center [106, 202] width 79 height 16
type input "86021110001185835"
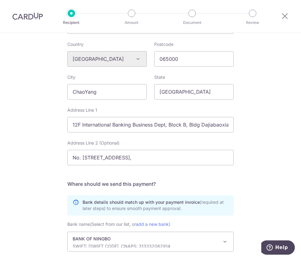
scroll to position [218, 0]
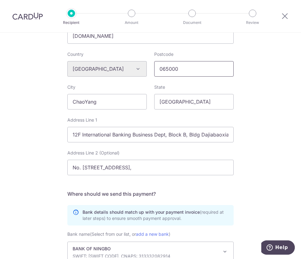
drag, startPoint x: 185, startPoint y: 67, endPoint x: 130, endPoint y: 64, distance: 55.0
click at [130, 64] on div "Country Algeria Andorra Angola Anguilla Argentina Armenia Aruba Australia Austr…" at bounding box center [151, 67] width 174 height 33
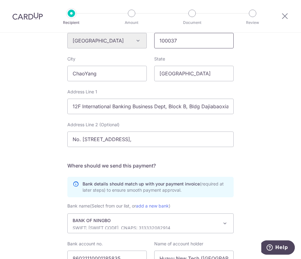
type input "100037"
click at [5, 134] on div "Who would you like to pay? Your recipient does not need a CardUp account to rec…" at bounding box center [150, 51] width 301 height 529
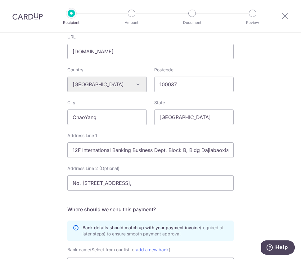
scroll to position [189, 0]
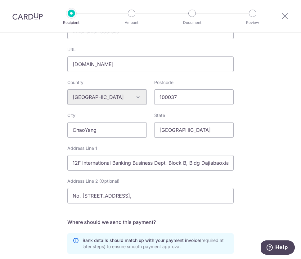
click at [34, 163] on div "Who would you like to pay? Your recipient does not need a CardUp account to rec…" at bounding box center [150, 107] width 301 height 529
click at [23, 194] on div "Who would you like to pay? Your recipient does not need a CardUp account to rec…" at bounding box center [150, 107] width 301 height 529
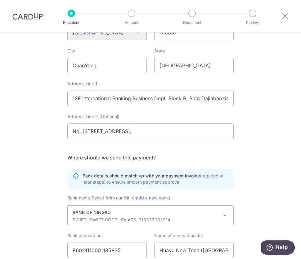
scroll to position [302, 0]
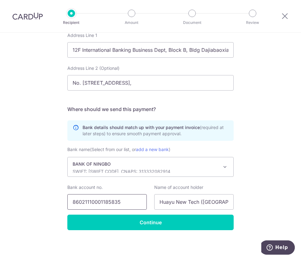
click at [82, 200] on input "86021110001185835" at bounding box center [106, 202] width 79 height 16
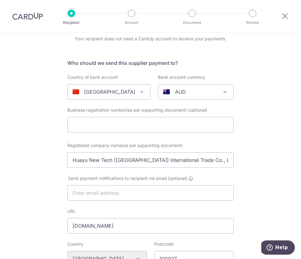
scroll to position [56, 0]
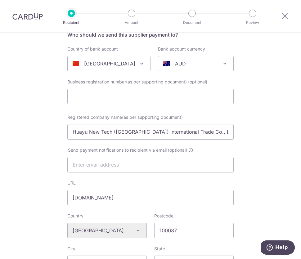
click at [196, 59] on span "AUD" at bounding box center [195, 63] width 75 height 15
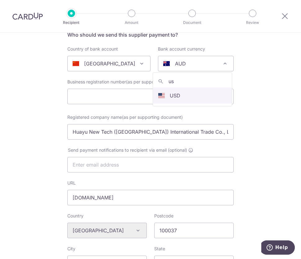
type input "us"
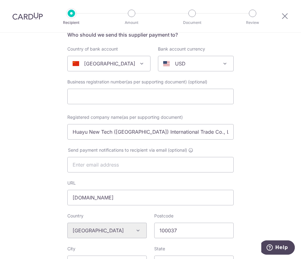
click at [278, 119] on div "Who would you like to pay? Your recipient does not need a CardUp account to rec…" at bounding box center [150, 240] width 301 height 529
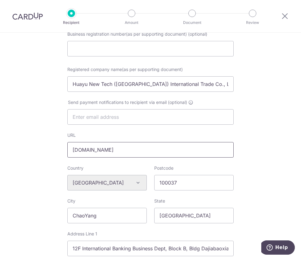
scroll to position [113, 0]
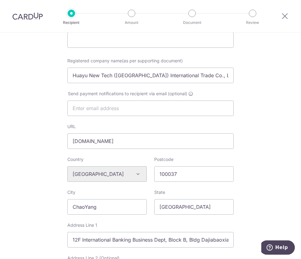
click at [25, 203] on div "Who would you like to pay? Your recipient does not need a CardUp account to rec…" at bounding box center [150, 184] width 301 height 529
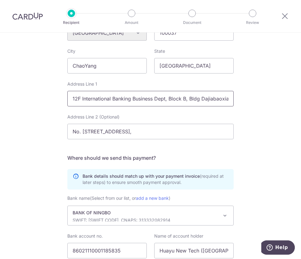
scroll to position [302, 0]
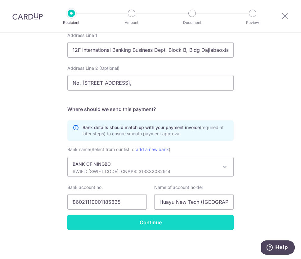
click at [148, 228] on input "Continue" at bounding box center [150, 223] width 166 height 16
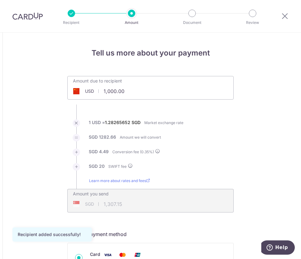
drag, startPoint x: 123, startPoint y: 90, endPoint x: 87, endPoint y: 91, distance: 36.3
click at [87, 91] on div "USD 1,000.00 1000" at bounding box center [116, 91] width 96 height 14
click at [69, 114] on ul "Amount due to recipient USD 4145.7 1000 1 USD = 1.28265652 SGD Market exchange …" at bounding box center [150, 144] width 166 height 136
type input "4,145.70"
type input "5,356.18"
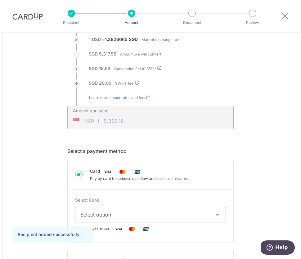
scroll to position [84, 0]
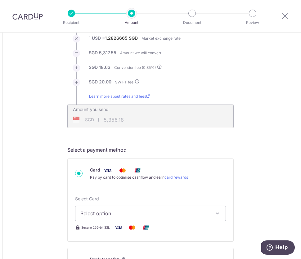
click at [181, 211] on span "Select option" at bounding box center [144, 213] width 129 height 7
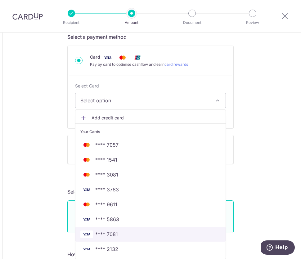
scroll to position [254, 0]
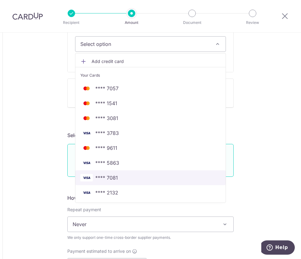
drag, startPoint x: 173, startPoint y: 173, endPoint x: 264, endPoint y: 198, distance: 93.7
click at [173, 173] on link "**** 7081" at bounding box center [150, 177] width 150 height 15
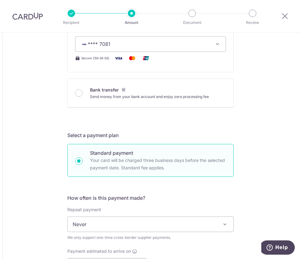
type input "4,145.70"
type input "5,356.17"
click at [265, 195] on div "Tell us more about your payment Amount due to recipient USD 4,145.70 4145.7 1 U…" at bounding box center [150, 206] width 301 height 854
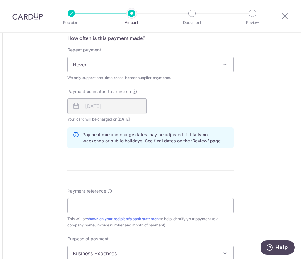
scroll to position [423, 0]
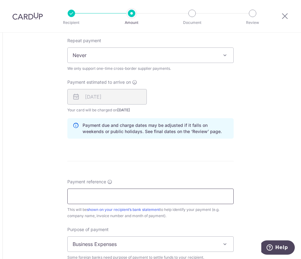
click at [127, 202] on input "Payment reference" at bounding box center [150, 197] width 166 height 16
click at [135, 196] on input "Huayu HYN20250905006 - [DATE] SOA" at bounding box center [150, 197] width 166 height 16
click at [134, 196] on input "Huayu HYN20250905006 [DATE] SOA" at bounding box center [150, 197] width 166 height 16
type input "Huayu HYN20250905006 - [DATE] SOA"
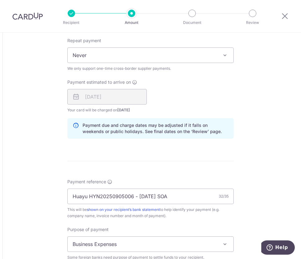
click at [112, 240] on span "Business Expenses" at bounding box center [151, 244] width 166 height 15
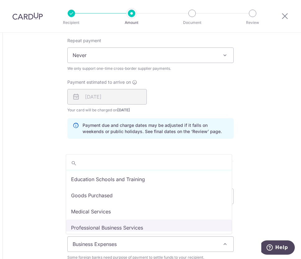
scroll to position [0, 0]
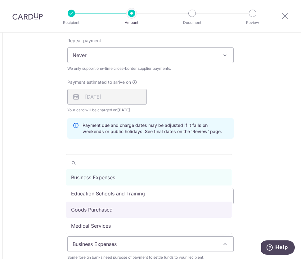
select select "Goods Purchased"
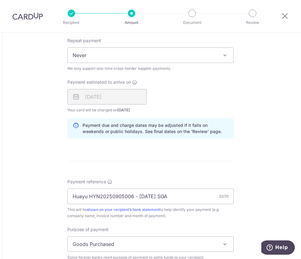
click at [31, 211] on div "Tell us more about your payment Amount due to recipient USD 4,145.70 4145.7 1 U…" at bounding box center [150, 37] width 301 height 854
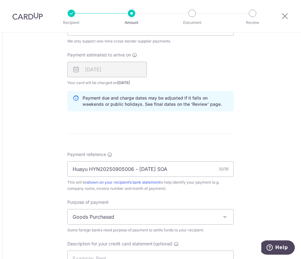
scroll to position [507, 0]
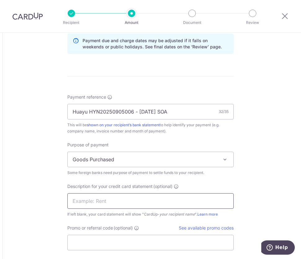
click at [109, 199] on input "text" at bounding box center [150, 201] width 166 height 16
drag, startPoint x: 88, startPoint y: 110, endPoint x: 178, endPoint y: 113, distance: 90.0
click at [178, 113] on input "Huayu HYN20250905006 - [DATE] SOA" at bounding box center [150, 112] width 166 height 16
click at [124, 199] on input "text" at bounding box center [150, 201] width 166 height 16
paste input "HYN20250905006"
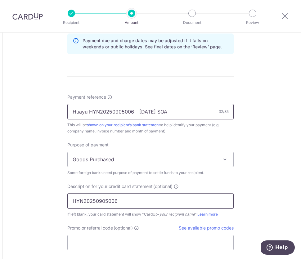
type input "HYN20250905006"
click at [88, 111] on input "Huayu HYN20250905006 - Sep25 SOA" at bounding box center [150, 112] width 166 height 16
drag, startPoint x: 88, startPoint y: 111, endPoint x: 32, endPoint y: 105, distance: 56.4
click at [143, 112] on input "30pcs depHYN20250905006 - Sep25 SOA" at bounding box center [150, 112] width 166 height 16
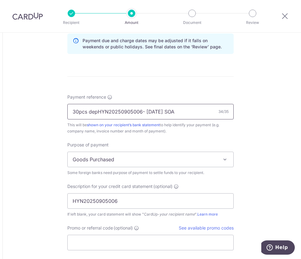
click at [97, 111] on input "30pcs depHYN20250905006- Sep25 SOA" at bounding box center [150, 112] width 166 height 16
click at [144, 110] on input "30pcs dep HYN20250905006- Sep25 SOA" at bounding box center [150, 112] width 166 height 16
type input "30pcs dep HYN20250905006 Sep25 SOA"
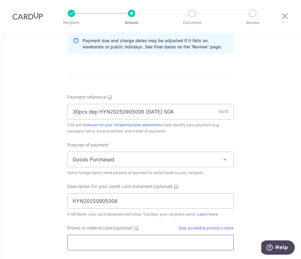
click at [110, 238] on input "Promo or referral code (optional)" at bounding box center [150, 243] width 166 height 16
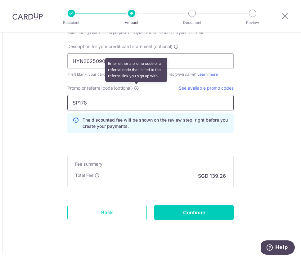
scroll to position [648, 0]
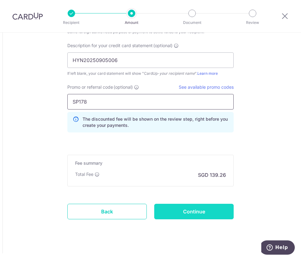
type input "SP178"
click at [179, 207] on input "Continue" at bounding box center [193, 212] width 79 height 16
type input "Create Schedule"
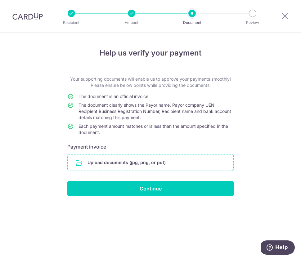
click at [192, 165] on input "file" at bounding box center [151, 162] width 166 height 16
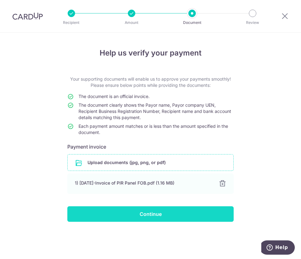
click at [181, 216] on input "Continue" at bounding box center [150, 214] width 166 height 16
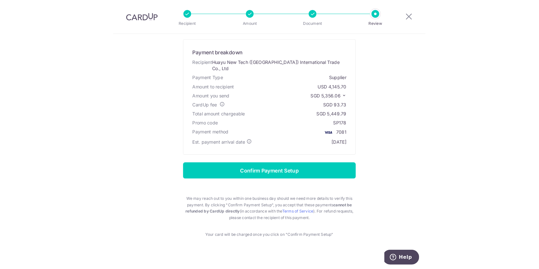
scroll to position [20, 0]
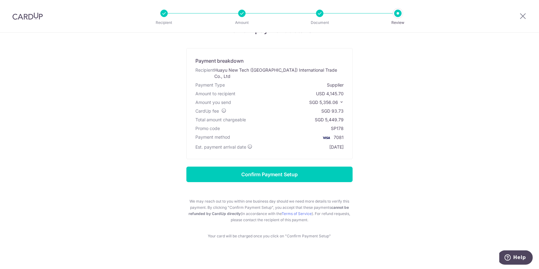
click at [301, 143] on div "Review payment details Payment breakdown Recipient Huayu New Tech ([GEOGRAPHIC_…" at bounding box center [269, 132] width 363 height 215
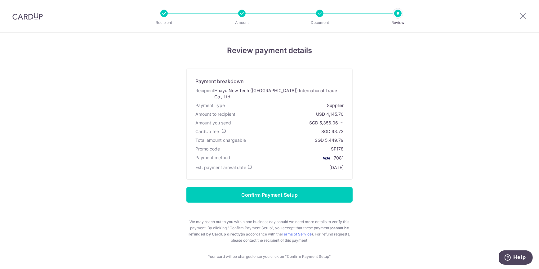
click at [301, 120] on p "SGD 5,356.06" at bounding box center [326, 123] width 34 height 6
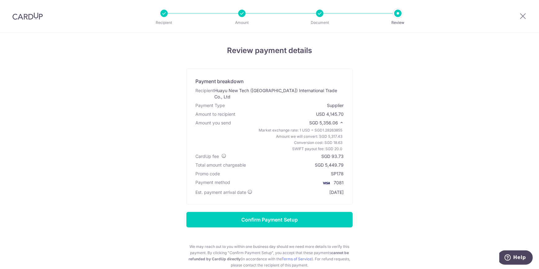
click at [301, 161] on div "Review payment details Payment breakdown Recipient Huayu New Tech ([GEOGRAPHIC_…" at bounding box center [269, 177] width 539 height 288
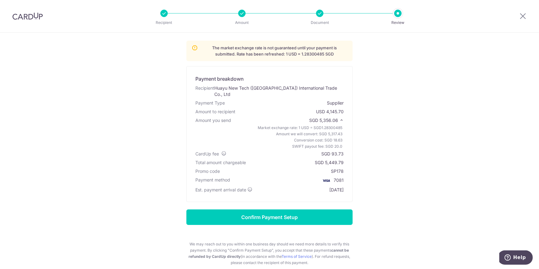
scroll to position [53, 0]
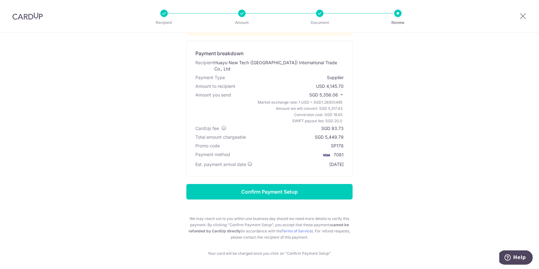
click at [301, 234] on div "Review payment details The market exchange rate is not guaranteed until your pa…" at bounding box center [269, 124] width 363 height 265
click at [301, 177] on div "Review payment details The market exchange rate is not guaranteed until your pa…" at bounding box center [269, 124] width 363 height 265
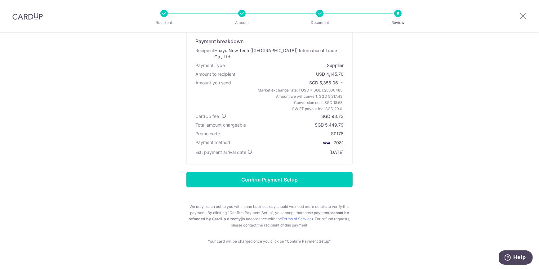
scroll to position [71, 0]
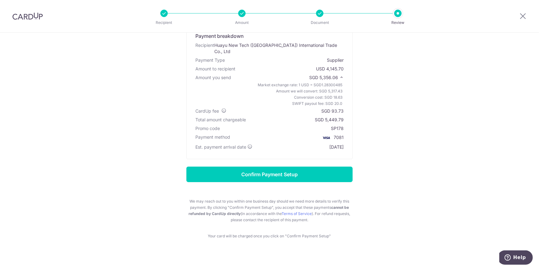
click at [127, 124] on div "Review payment details The market exchange rate is not guaranteed until your pa…" at bounding box center [269, 106] width 363 height 265
click at [301, 208] on div "Review payment details The market exchange rate is not guaranteed until your pa…" at bounding box center [269, 119] width 539 height 314
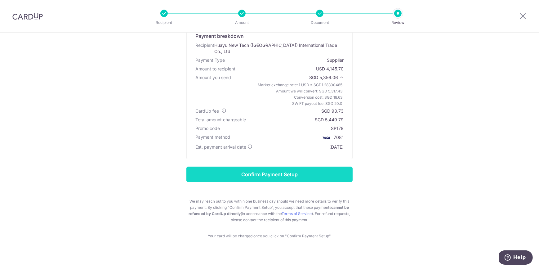
click at [301, 170] on input "Confirm Payment Setup" at bounding box center [269, 175] width 166 height 16
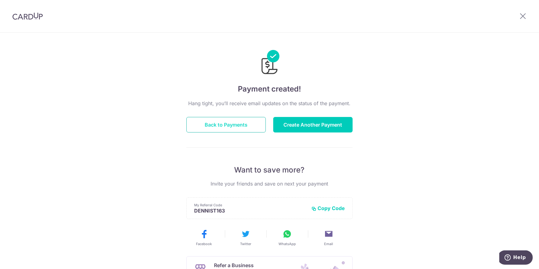
click at [248, 127] on button "Back to Payments" at bounding box center [225, 125] width 79 height 16
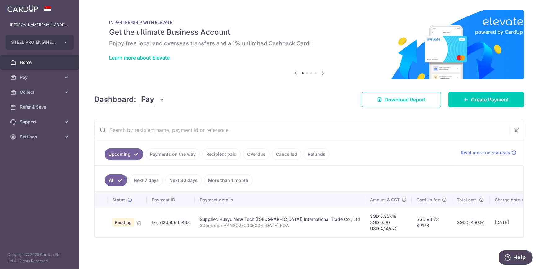
click at [370, 251] on div "× Pause Schedule Pause all future payments in this series Pause just this one p…" at bounding box center [309, 134] width 460 height 269
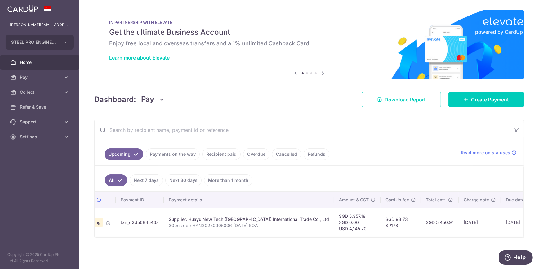
scroll to position [0, 38]
click at [230, 254] on div "× Pause Schedule Pause all future payments in this series Pause just this one p…" at bounding box center [309, 134] width 460 height 269
